Goal: Navigation & Orientation: Find specific page/section

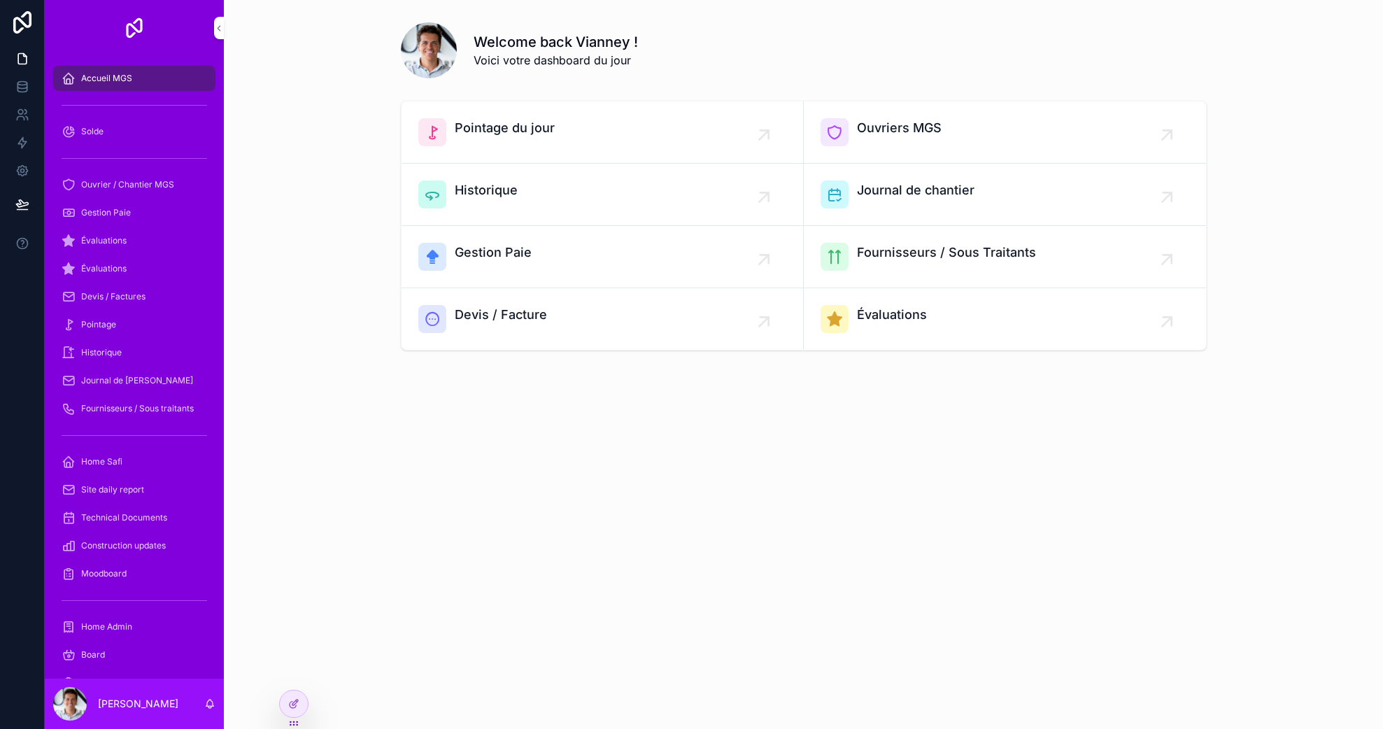
click at [591, 120] on div "Pointage du jour" at bounding box center [602, 132] width 368 height 28
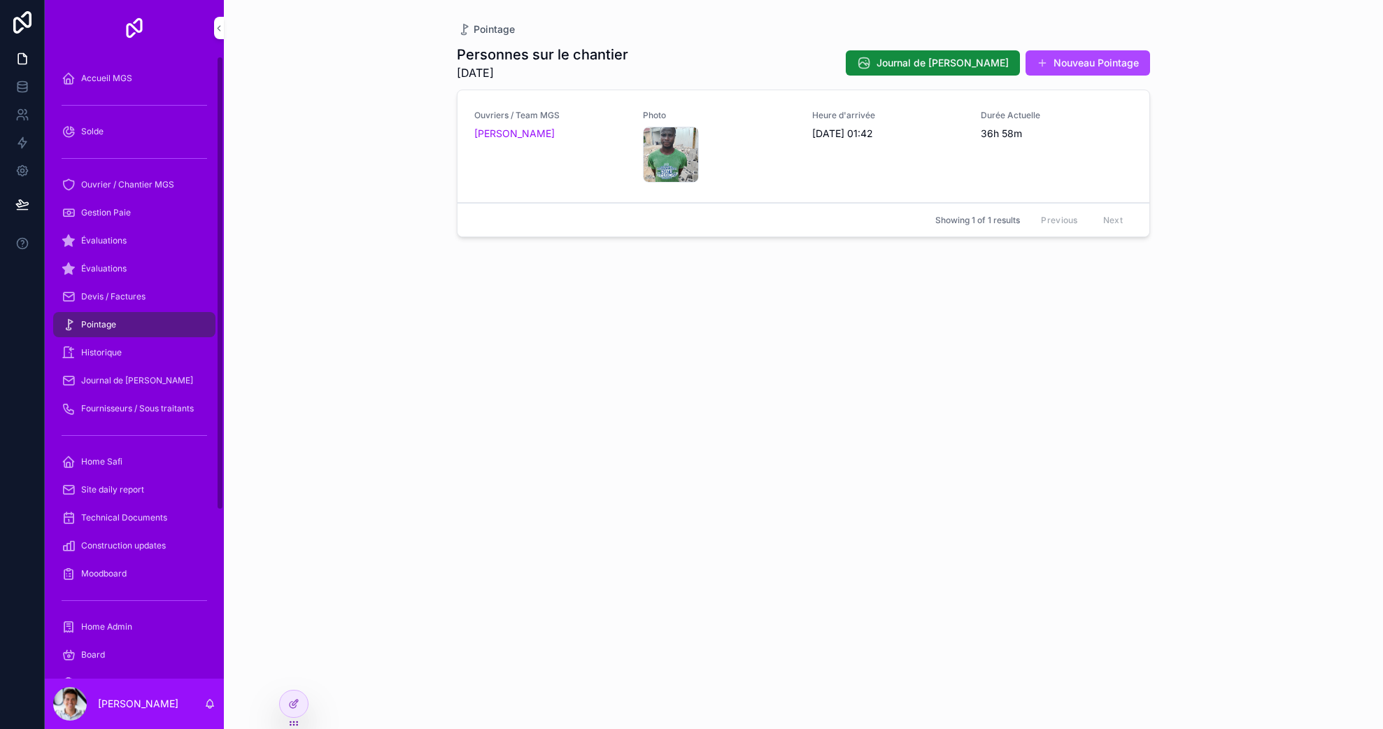
click at [128, 357] on div "Historique" at bounding box center [134, 352] width 145 height 22
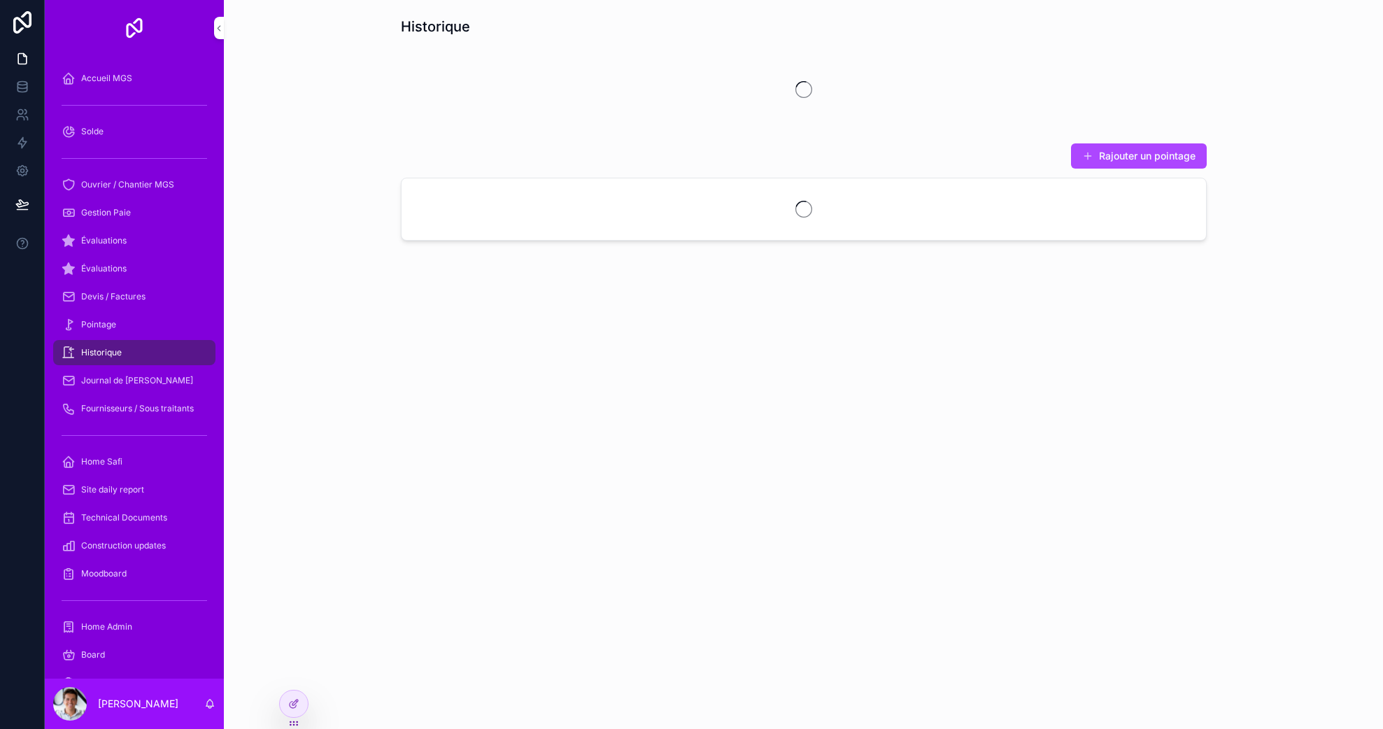
click at [132, 380] on span "Journal de [PERSON_NAME]" at bounding box center [137, 380] width 112 height 11
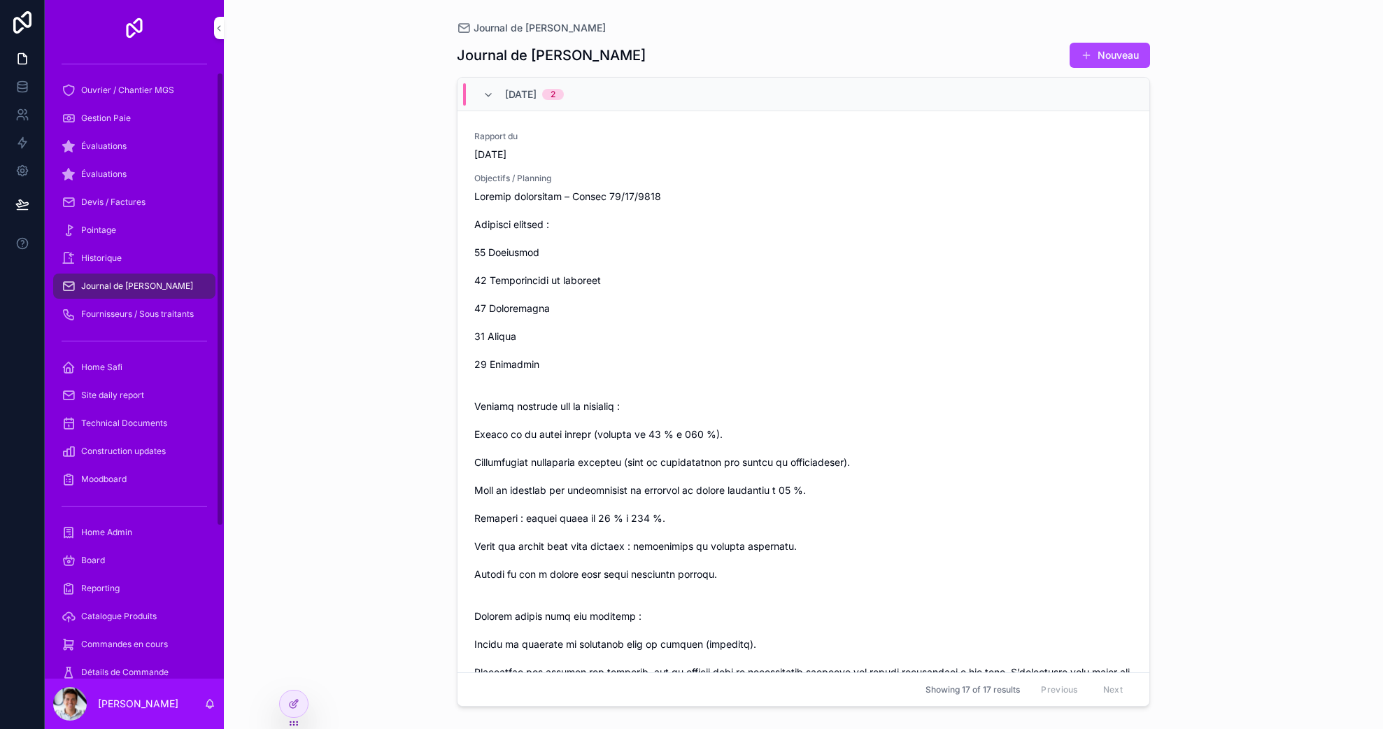
scroll to position [22, 0]
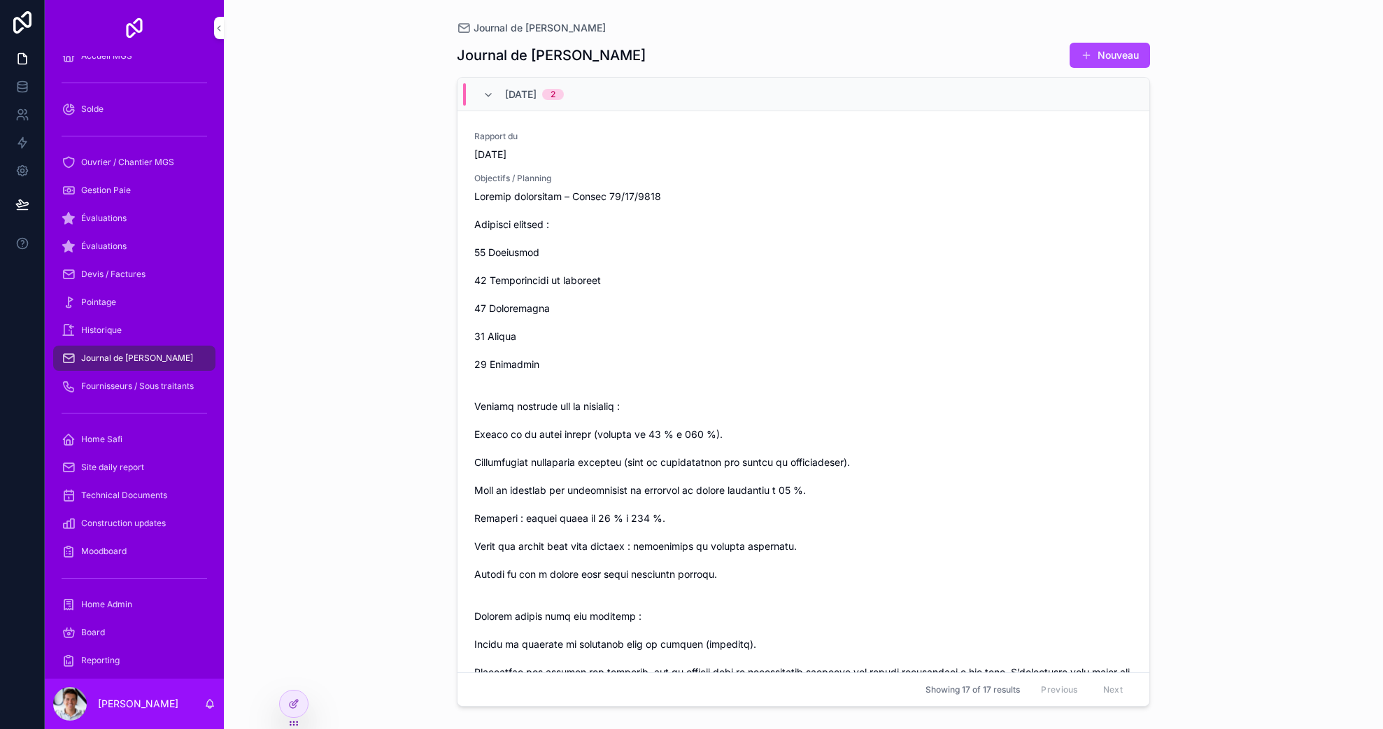
click at [121, 446] on div "Home Safi" at bounding box center [134, 439] width 145 height 22
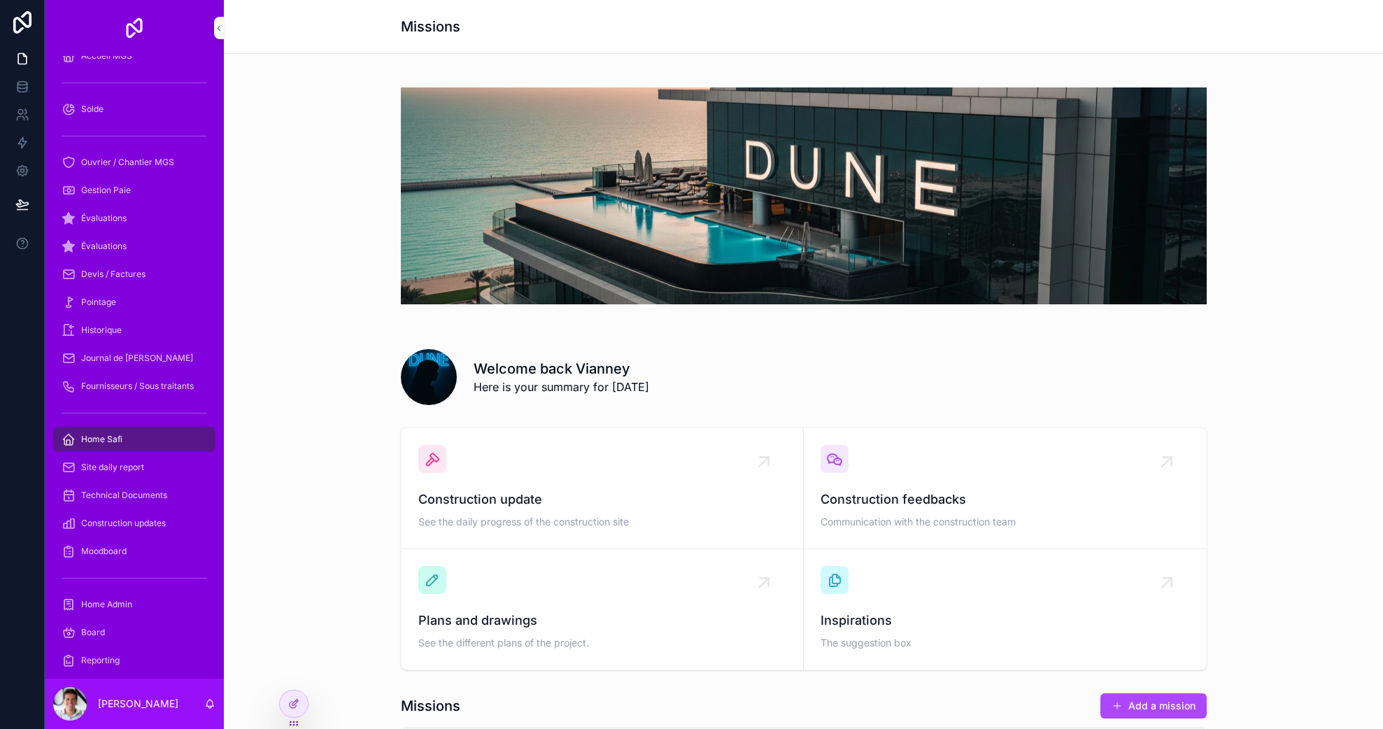
click at [910, 490] on span "Construction feedbacks" at bounding box center [1004, 500] width 369 height 20
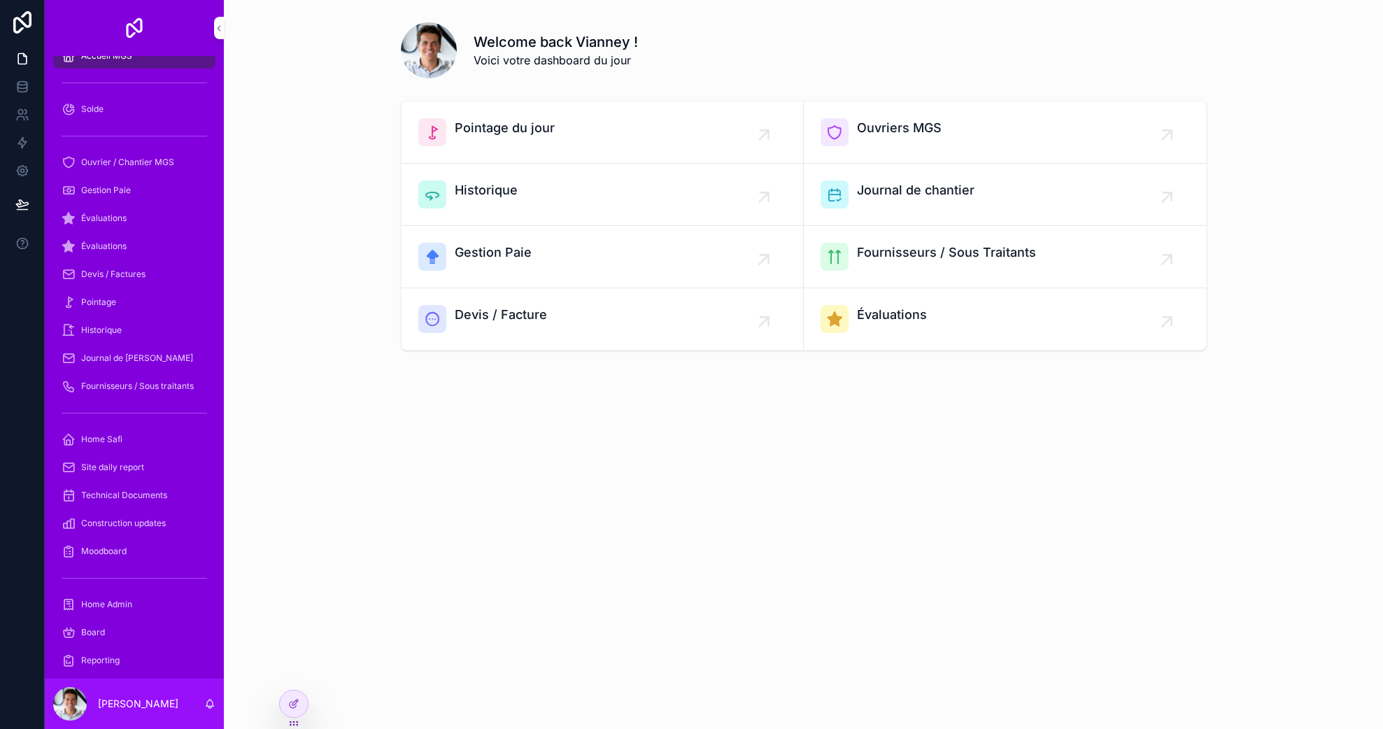
click at [110, 220] on span "Évaluations" at bounding box center [103, 218] width 45 height 11
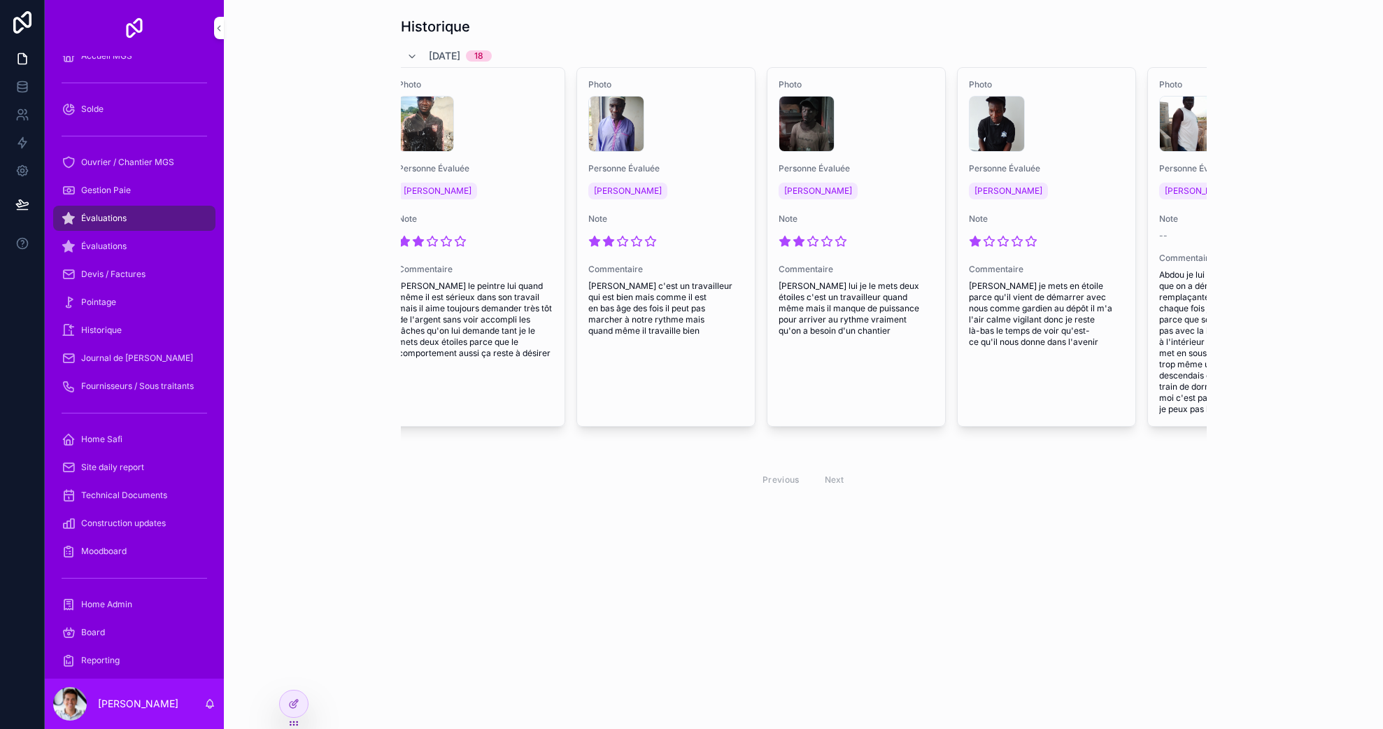
scroll to position [0, 2486]
click at [798, 127] on div "17585701275164909722075574473428 .jpg" at bounding box center [808, 124] width 56 height 56
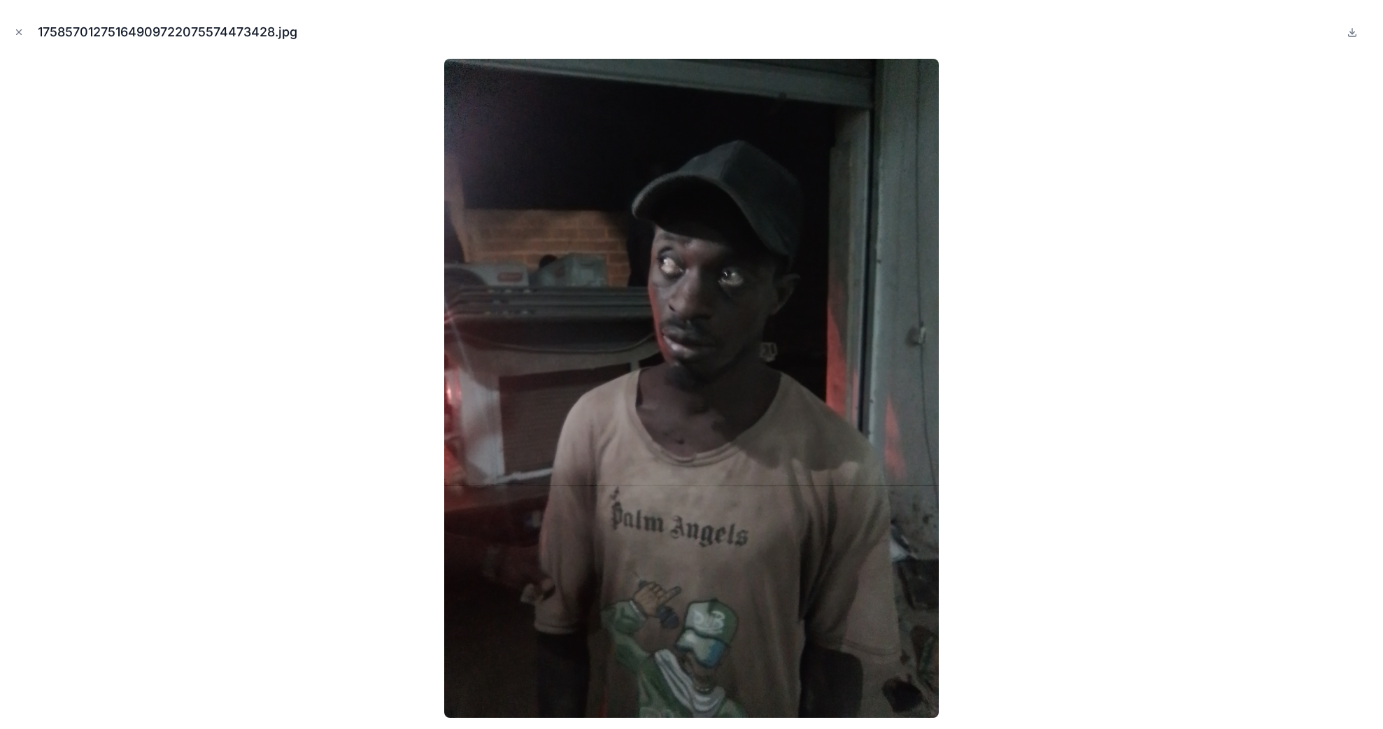
click at [20, 30] on icon "Close modal" at bounding box center [19, 32] width 5 height 5
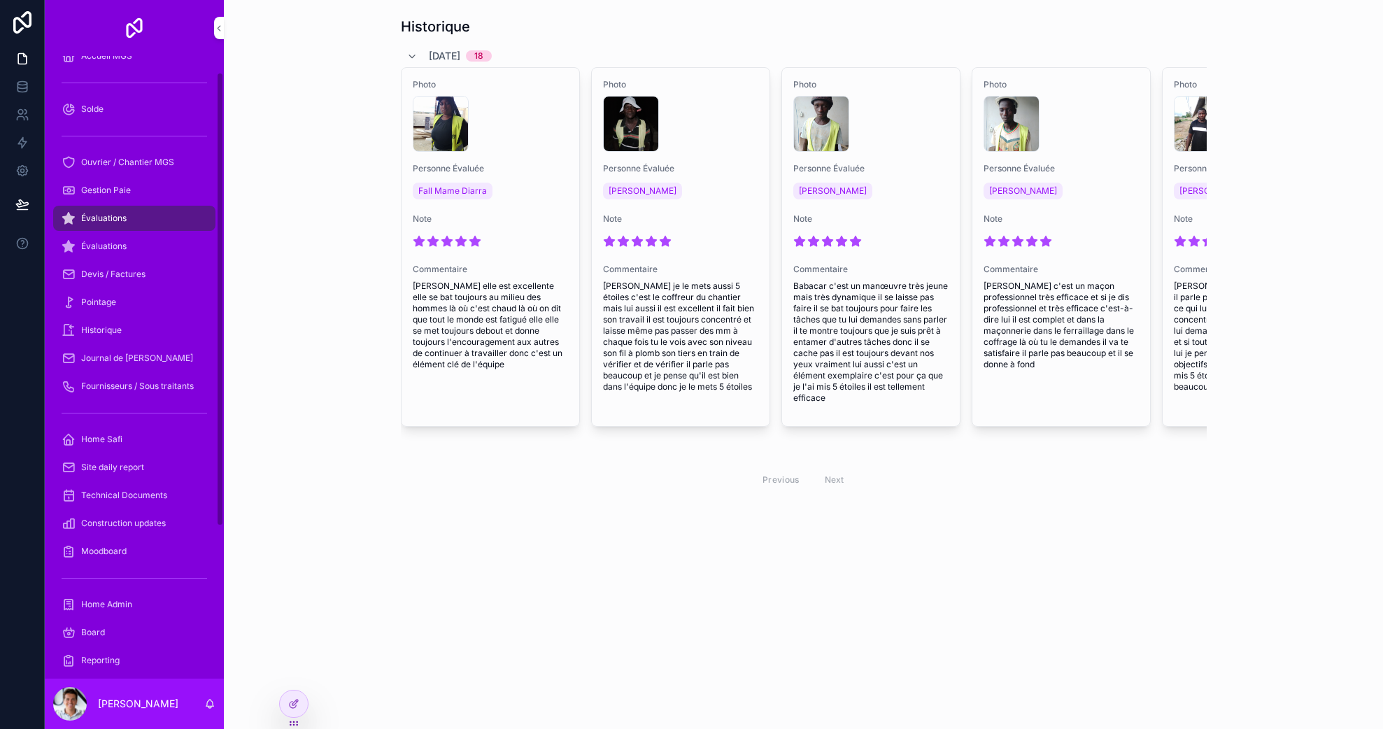
click at [149, 276] on div "Devis / Factures" at bounding box center [134, 274] width 145 height 22
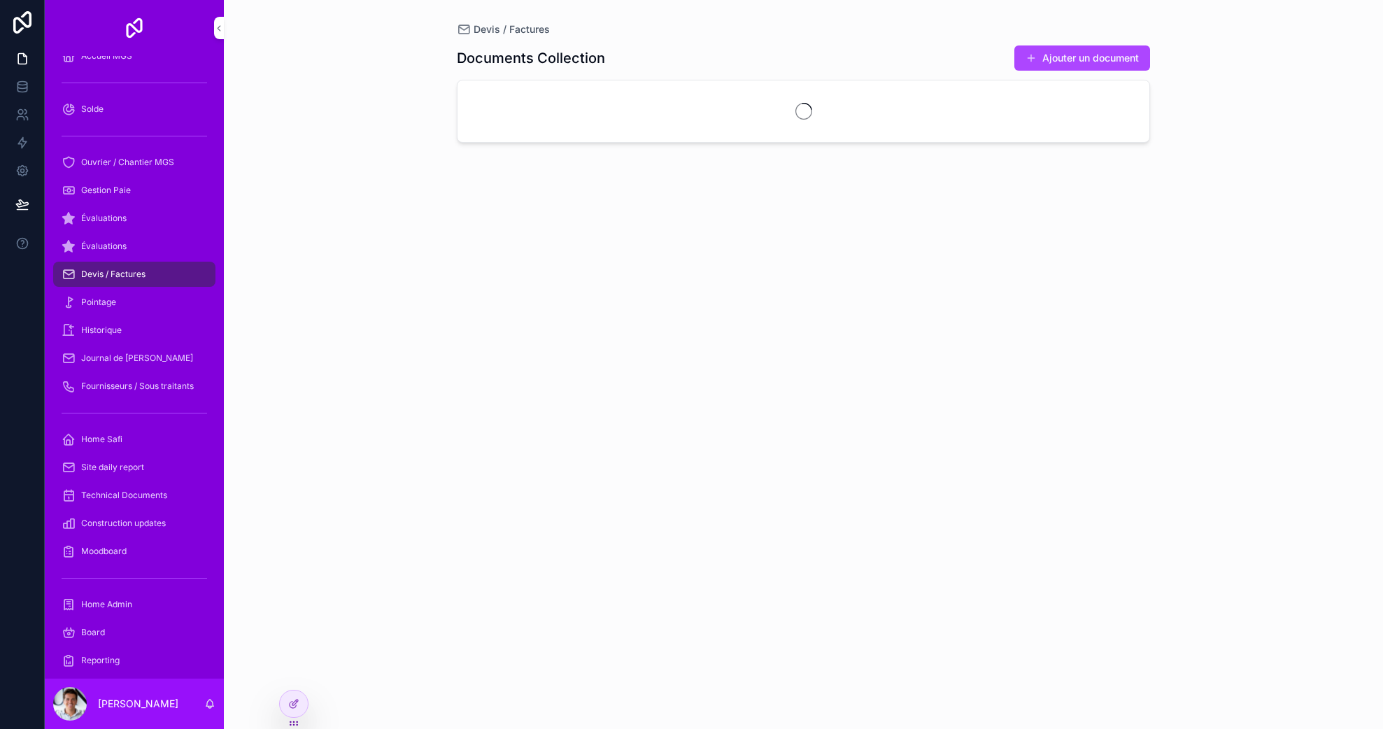
click at [141, 294] on div "Pointage" at bounding box center [134, 302] width 145 height 22
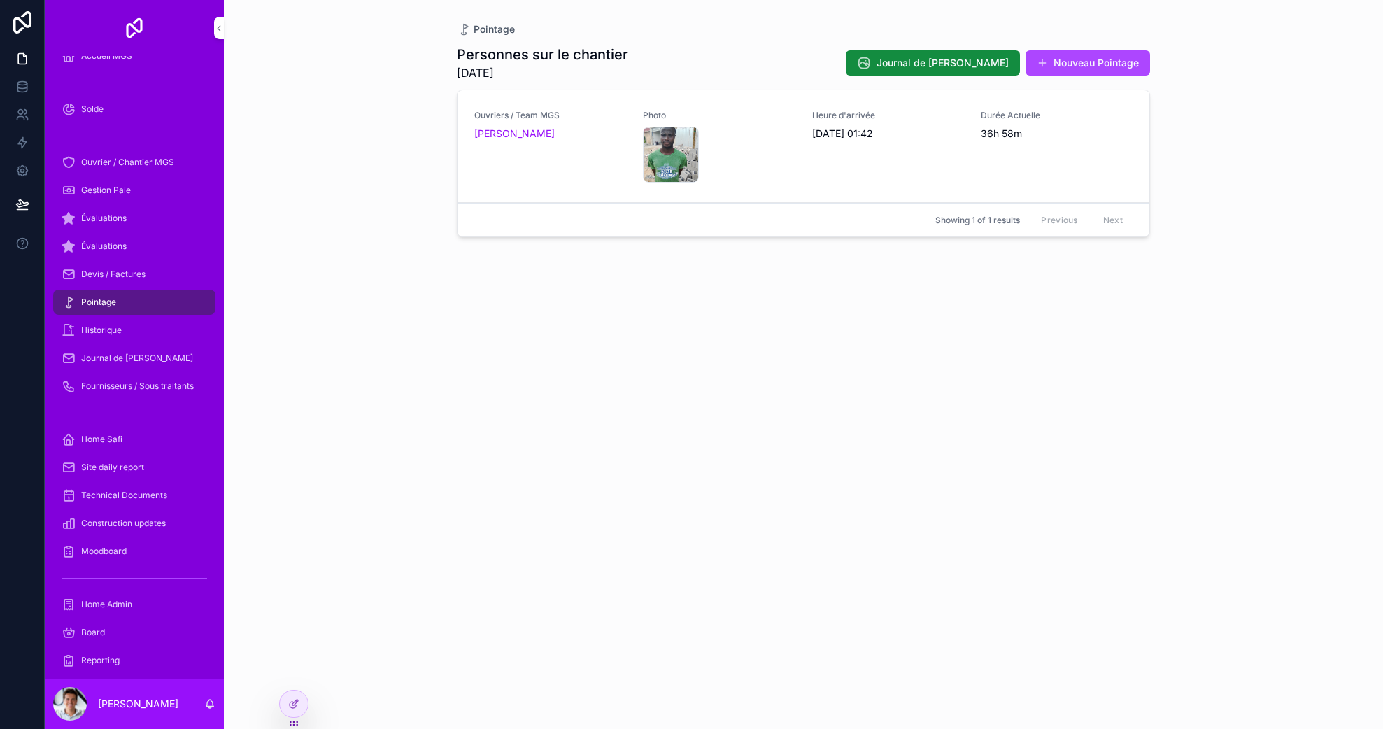
click at [120, 332] on span "Historique" at bounding box center [101, 330] width 41 height 11
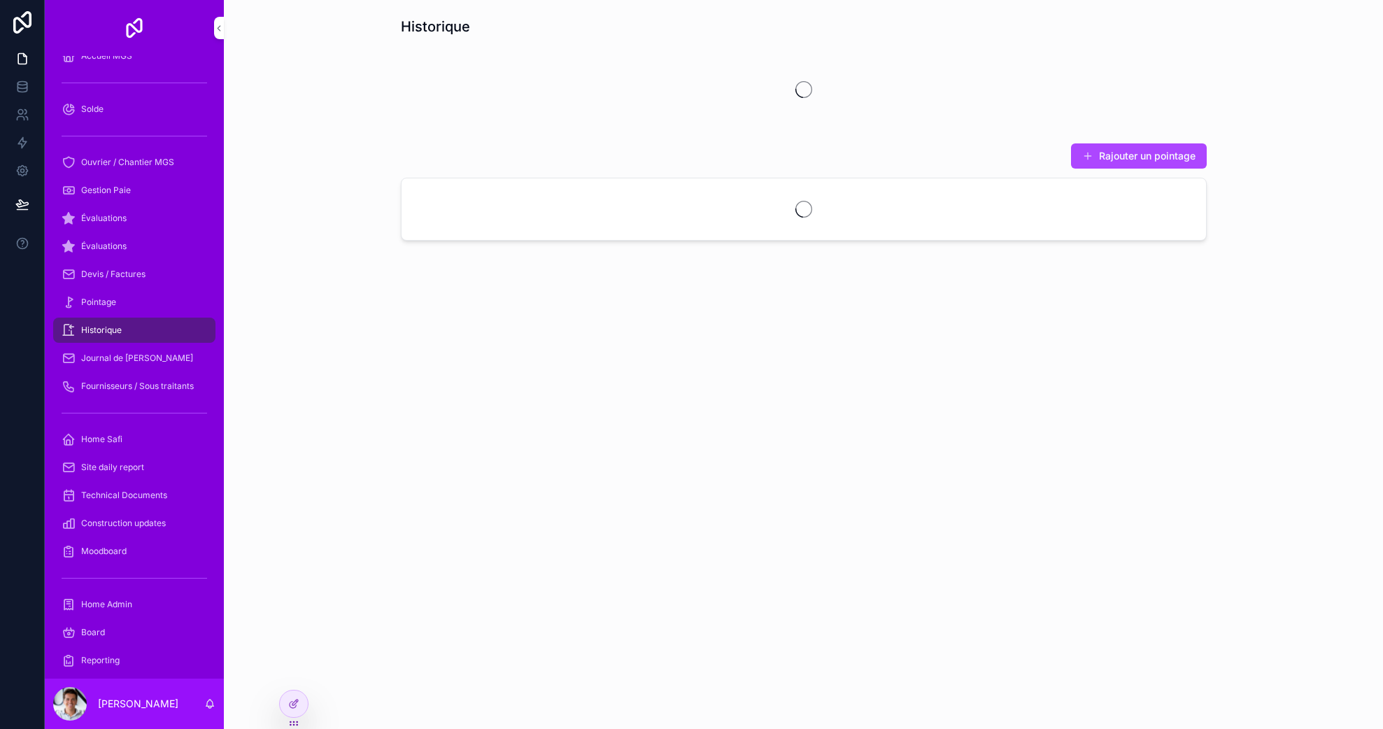
click at [145, 355] on span "Journal de [PERSON_NAME]" at bounding box center [137, 358] width 112 height 11
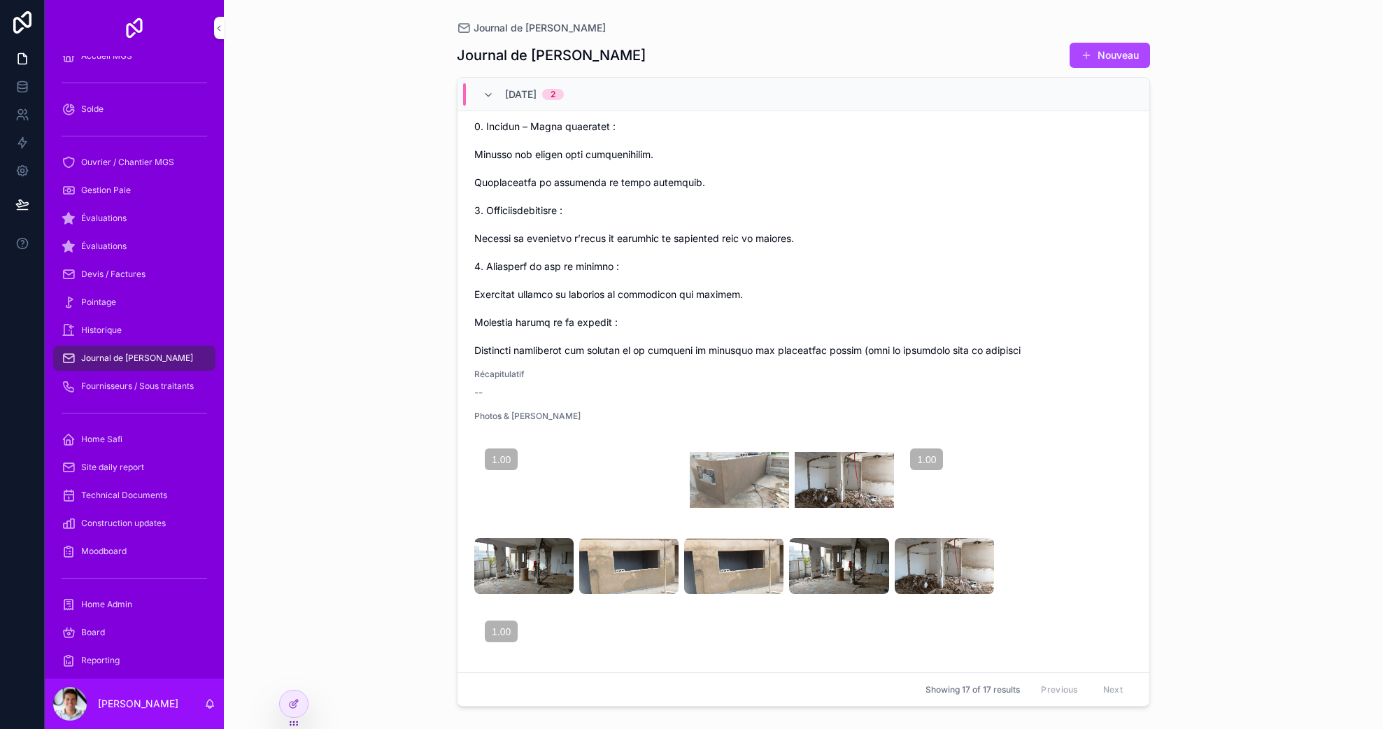
scroll to position [1416, 0]
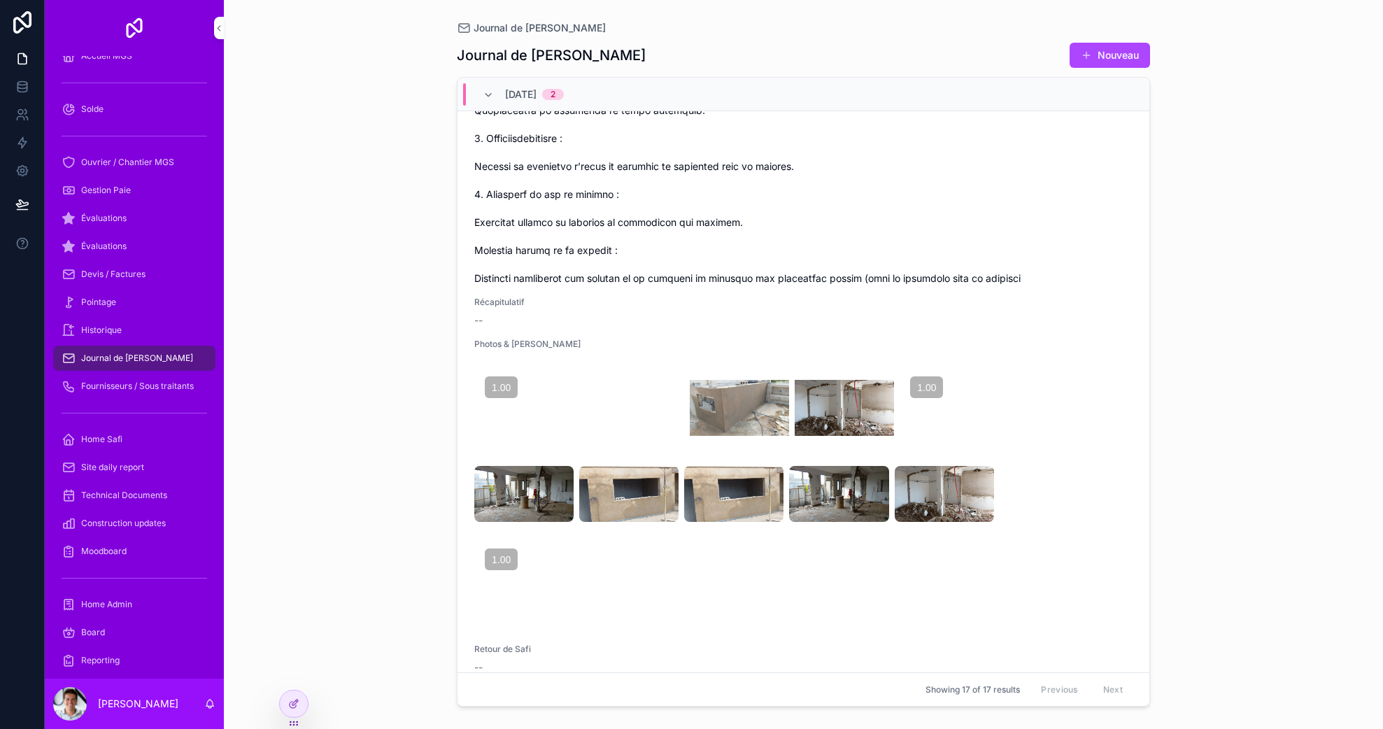
click at [758, 436] on img "scrollable content" at bounding box center [739, 408] width 99 height 56
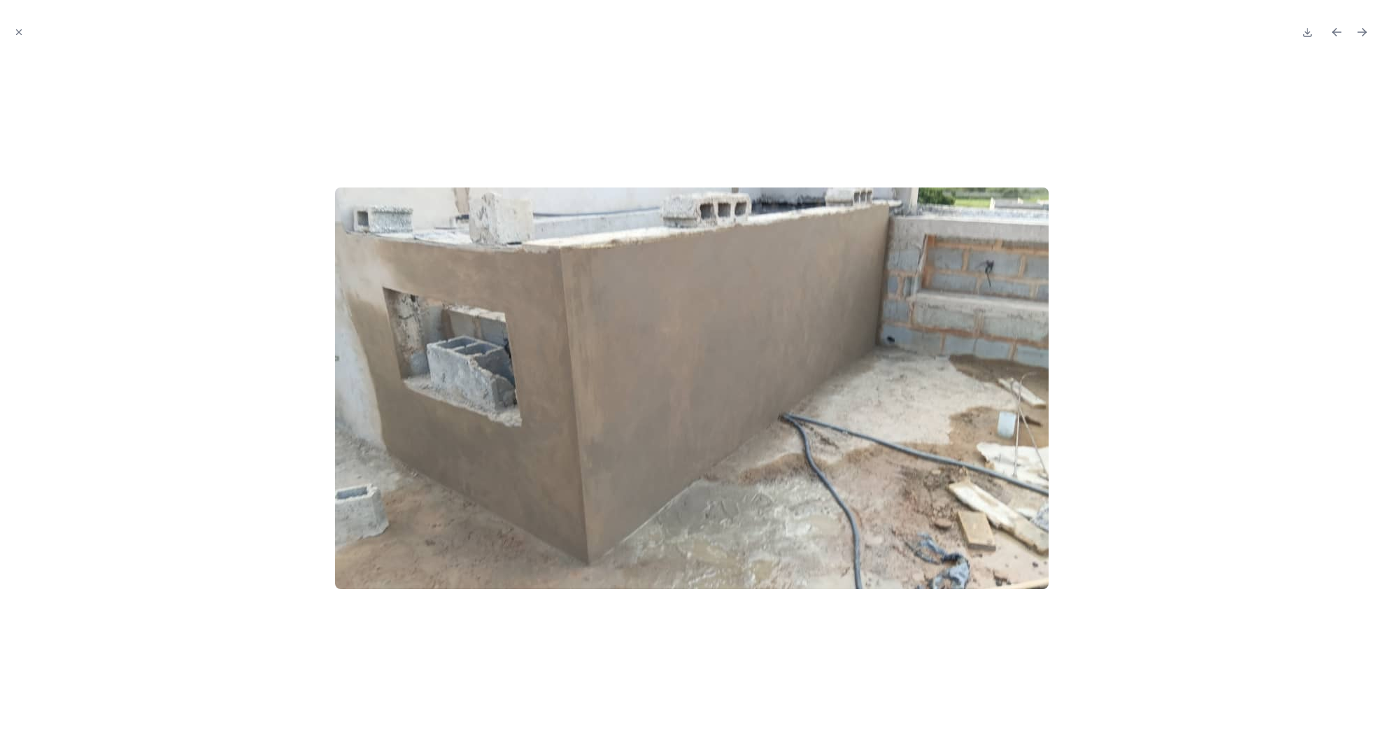
scroll to position [1967, 0]
click at [1356, 28] on icon "Next file" at bounding box center [1362, 32] width 14 height 14
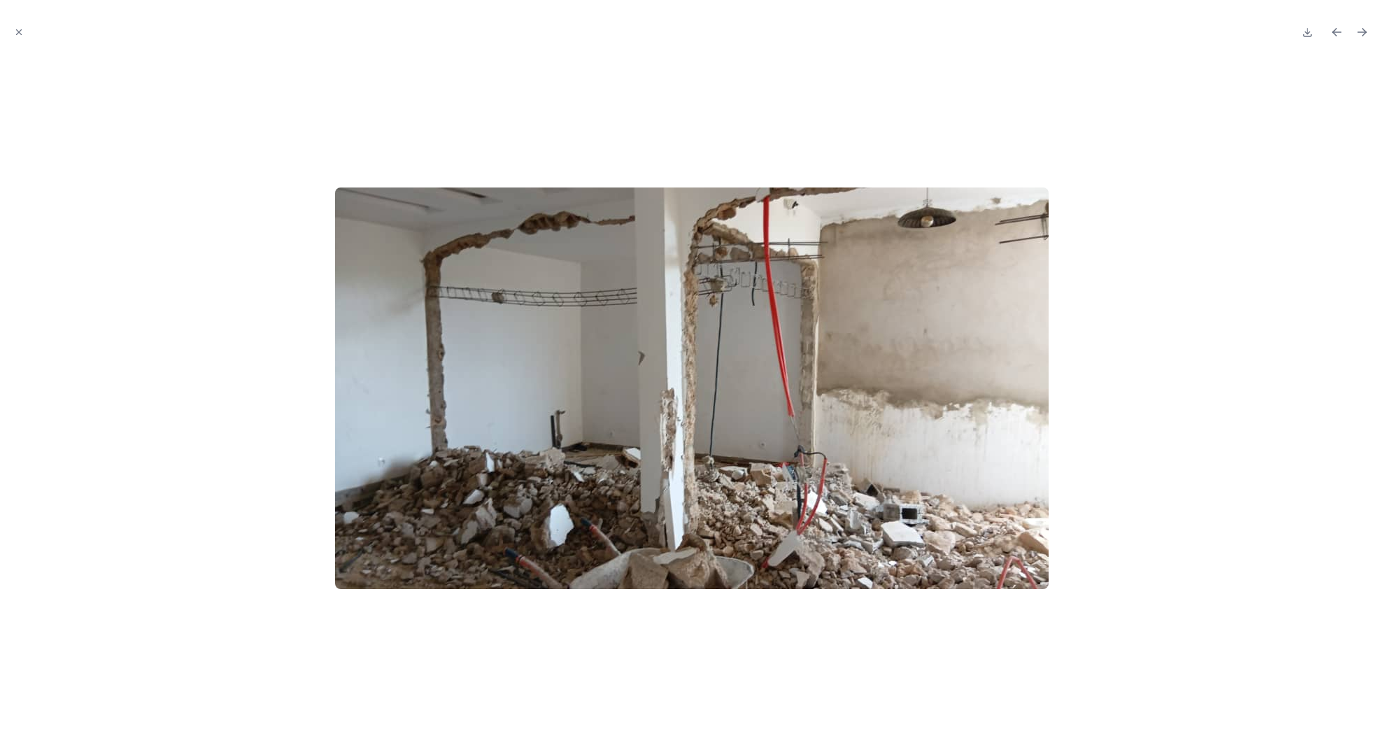
click at [1361, 31] on icon "Next file" at bounding box center [1362, 32] width 14 height 14
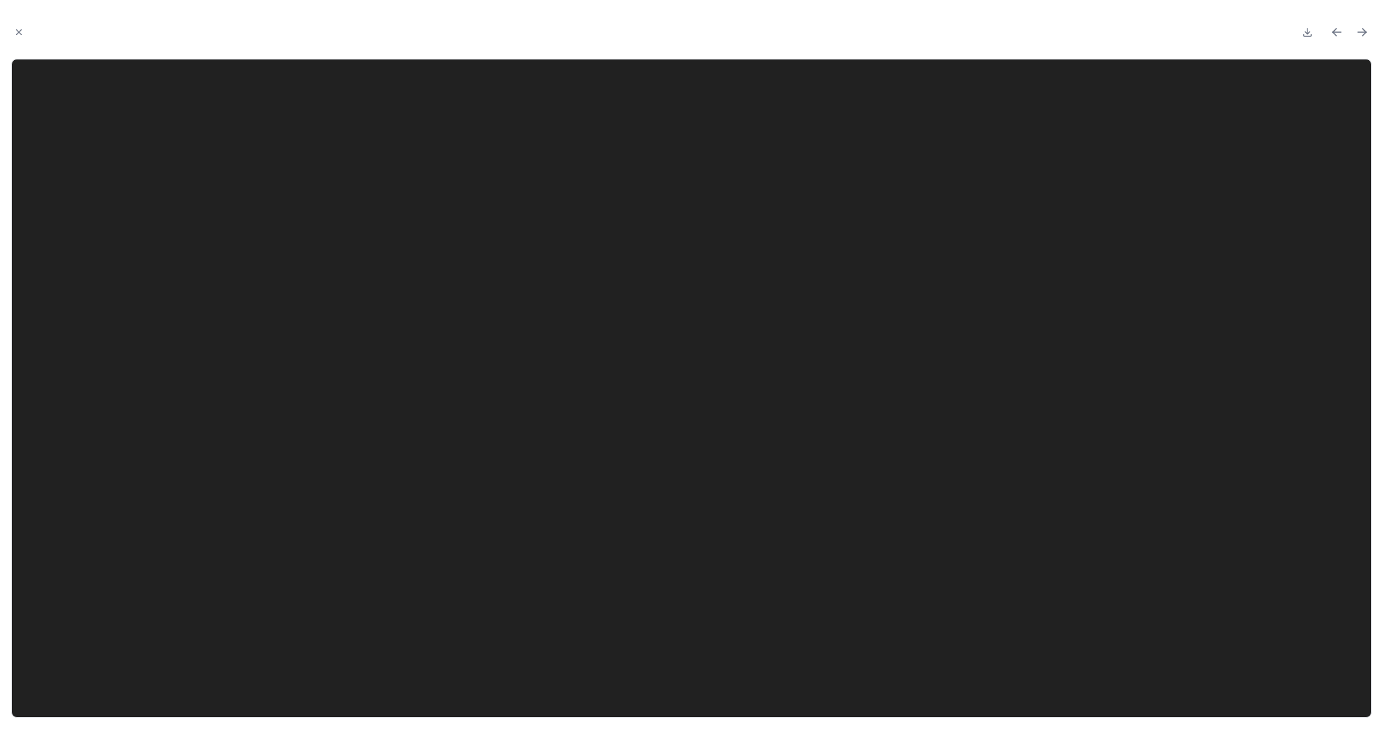
scroll to position [1967, 0]
click at [1355, 30] on icon "Next file" at bounding box center [1362, 32] width 14 height 14
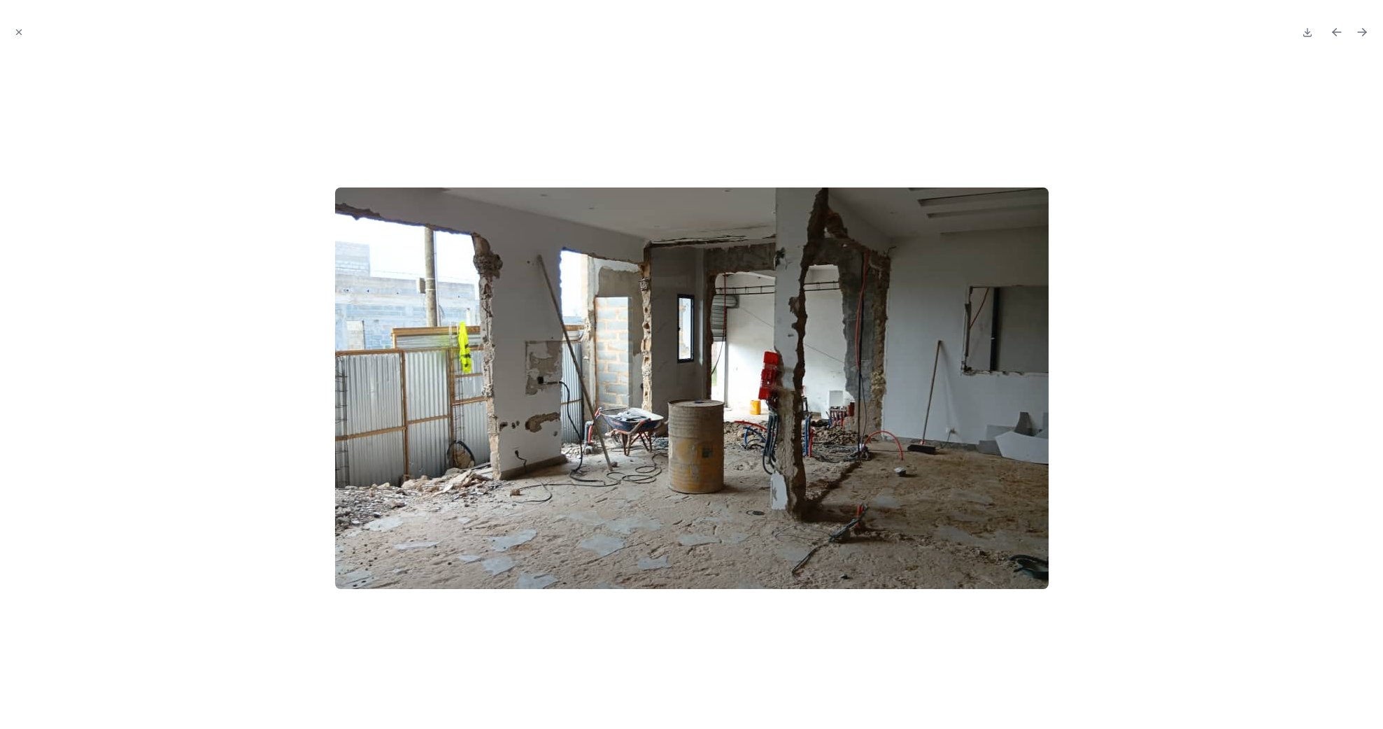
scroll to position [1967, 0]
click at [1360, 31] on icon "Next file" at bounding box center [1362, 32] width 14 height 14
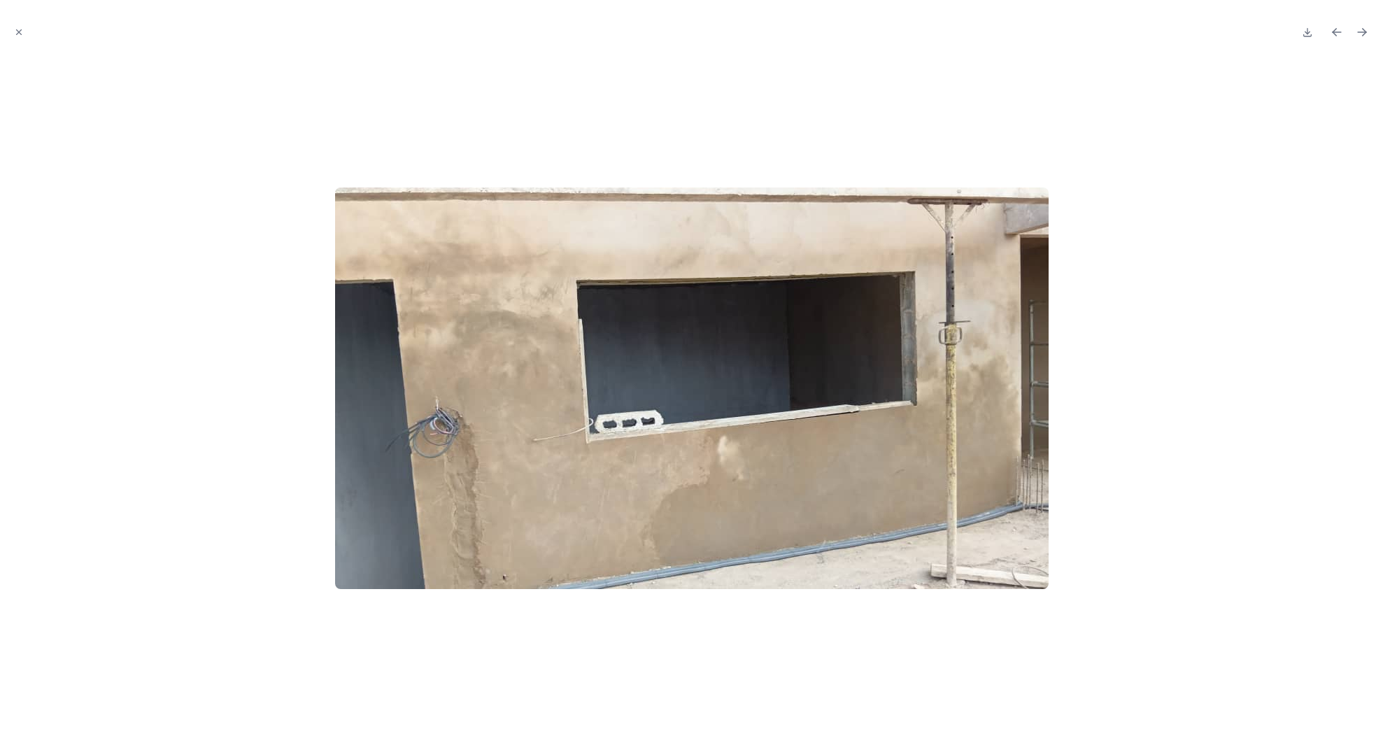
scroll to position [1967, 0]
click at [1358, 31] on icon "Next file" at bounding box center [1362, 32] width 14 height 14
click at [15, 29] on icon "Close modal" at bounding box center [19, 32] width 10 height 10
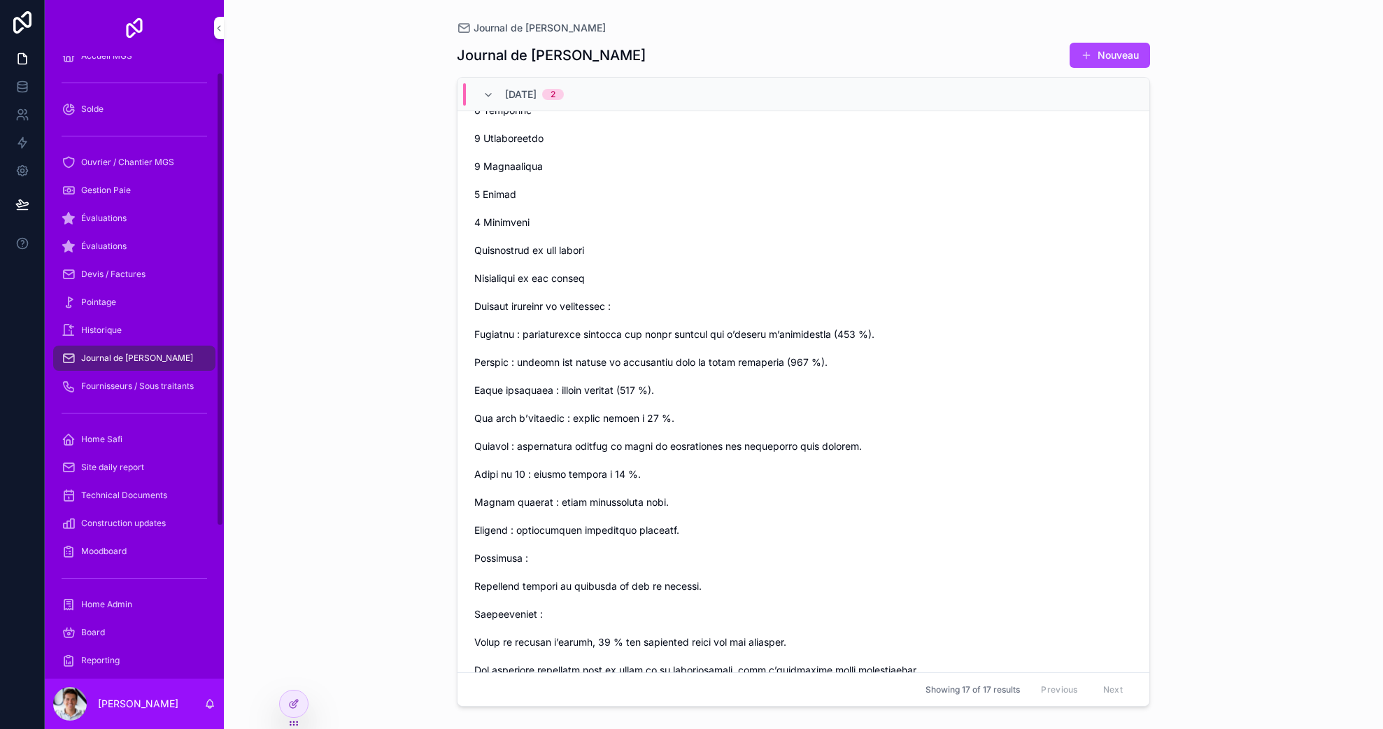
scroll to position [2031, 0]
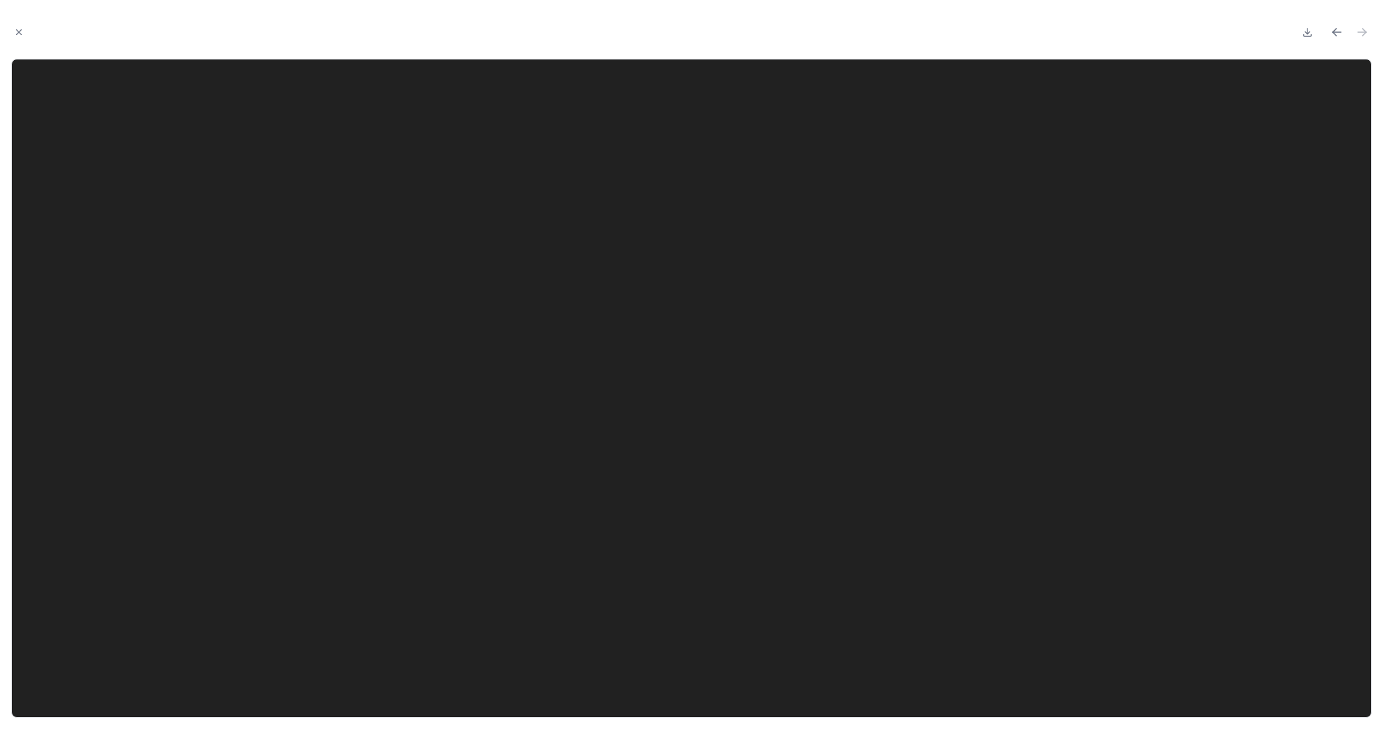
scroll to position [2115, 0]
click at [15, 30] on icon "Close modal" at bounding box center [19, 32] width 10 height 10
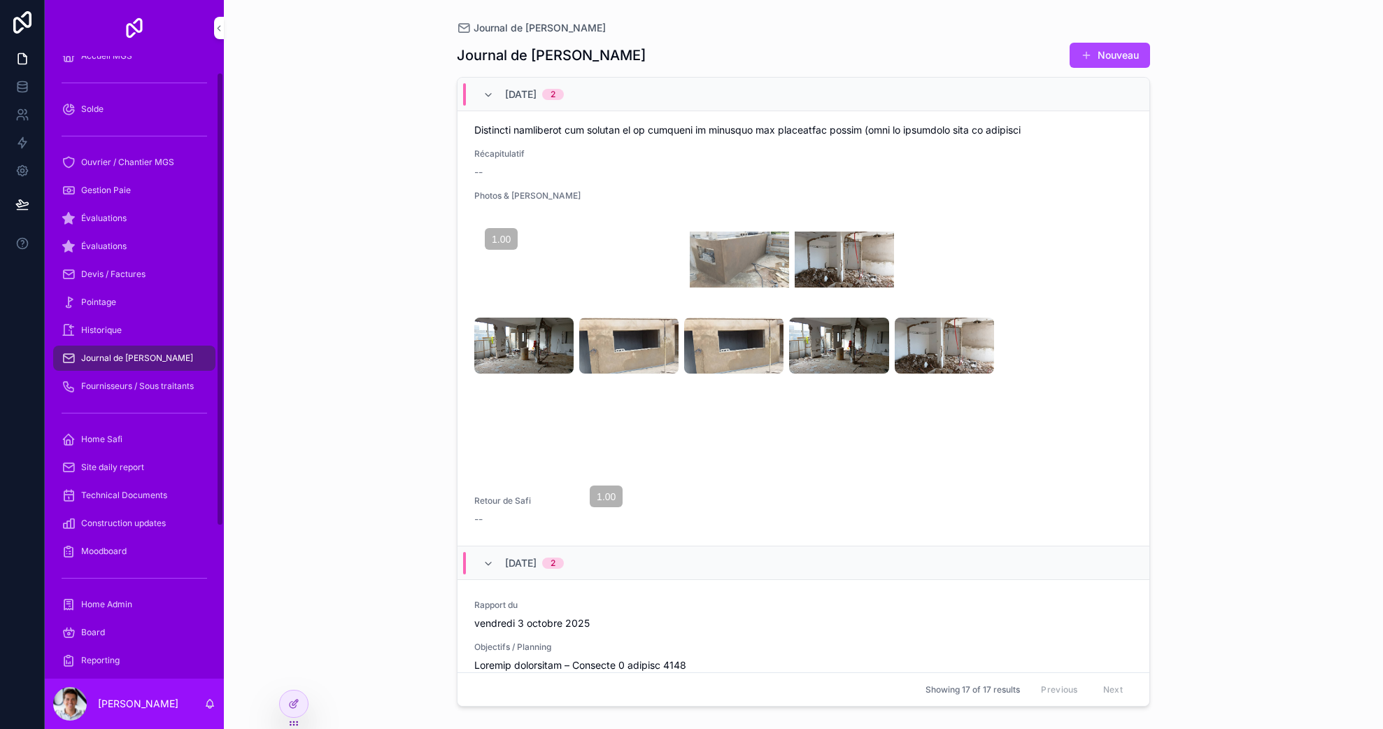
scroll to position [2115, 0]
